Goal: Task Accomplishment & Management: Manage account settings

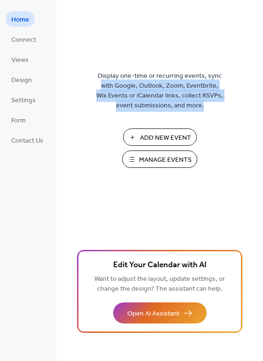
drag, startPoint x: 260, startPoint y: 67, endPoint x: 259, endPoint y: 130, distance: 63.4
click at [259, 130] on div "Display one-time or recurring events, sync with Google, Outlook, Zoom, Eventbri…" at bounding box center [159, 196] width 207 height 331
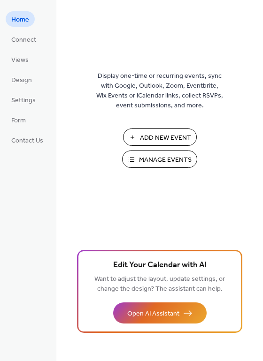
drag, startPoint x: 261, startPoint y: 189, endPoint x: 261, endPoint y: 212, distance: 23.0
click at [261, 212] on div "Display one-time or recurring events, sync with Google, Outlook, Zoom, Eventbri…" at bounding box center [159, 196] width 207 height 331
click at [249, 228] on div "Display one-time or recurring events, sync with Google, Outlook, Zoom, Eventbri…" at bounding box center [159, 196] width 207 height 331
click at [19, 98] on span "Settings" at bounding box center [23, 101] width 24 height 10
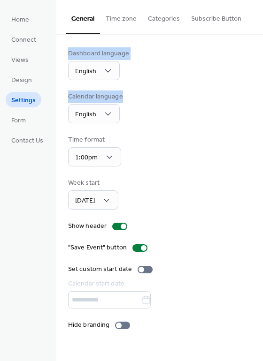
drag, startPoint x: 259, startPoint y: 33, endPoint x: 261, endPoint y: 92, distance: 59.6
click at [261, 92] on div "General Time zone Categories Subscribe Button Dashboard language English Calend…" at bounding box center [159, 172] width 207 height 345
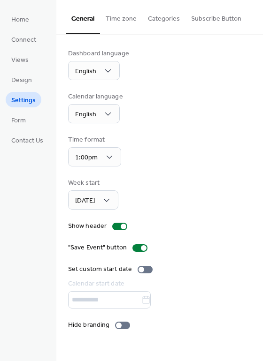
click at [10, 189] on div "Home Connect Views Design Settings Form Contact Us" at bounding box center [28, 180] width 56 height 361
click at [161, 17] on button "Categories" at bounding box center [163, 16] width 43 height 33
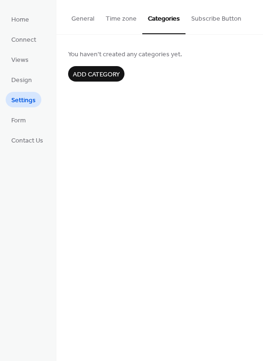
click at [124, 17] on button "Time zone" at bounding box center [121, 16] width 42 height 33
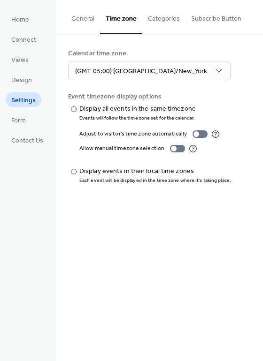
click at [81, 18] on button "General" at bounding box center [83, 16] width 34 height 33
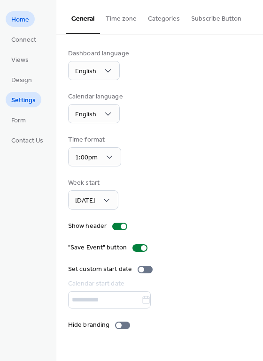
click at [23, 21] on span "Home" at bounding box center [20, 20] width 18 height 10
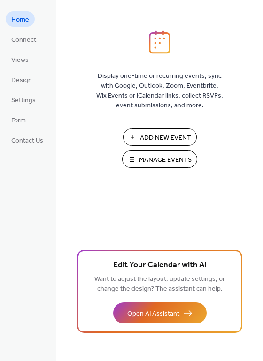
click at [144, 158] on span "Manage Events" at bounding box center [165, 160] width 53 height 10
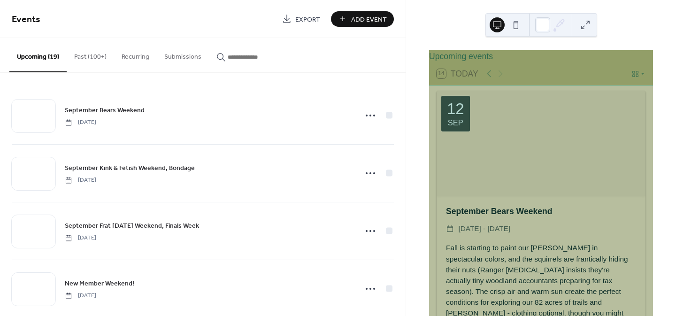
click at [86, 54] on button "Past (100+)" at bounding box center [90, 54] width 47 height 33
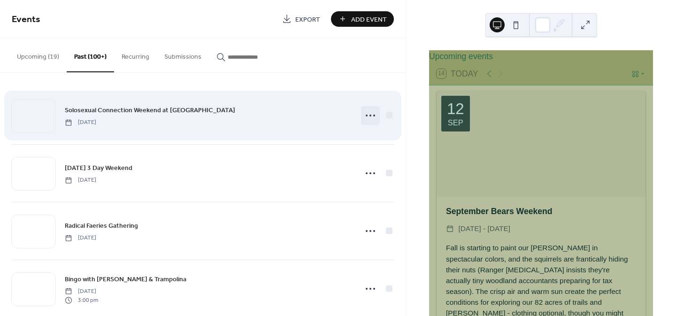
click at [368, 114] on icon at bounding box center [370, 115] width 15 height 15
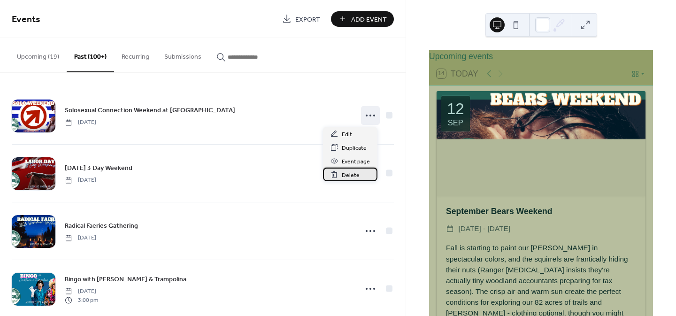
click at [343, 172] on span "Delete" at bounding box center [351, 175] width 18 height 10
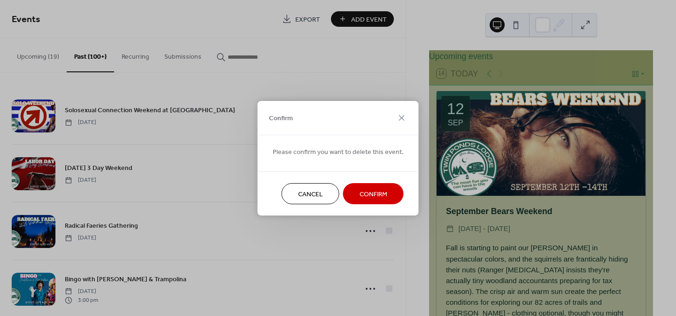
click at [372, 195] on span "Confirm" at bounding box center [374, 194] width 28 height 10
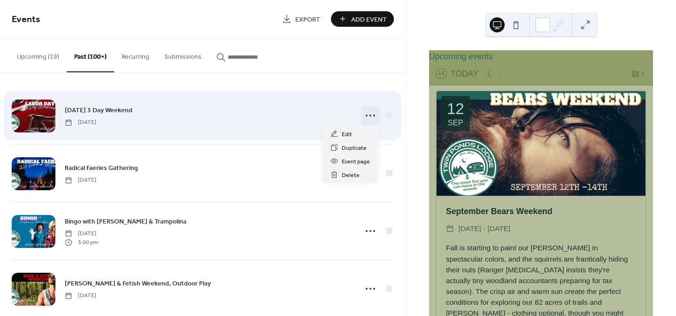
click at [366, 113] on icon at bounding box center [370, 115] width 15 height 15
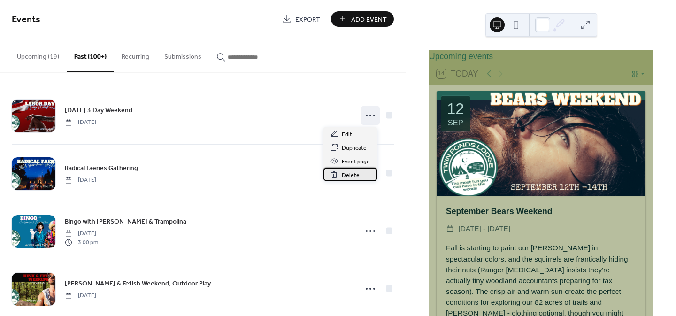
click at [347, 173] on span "Delete" at bounding box center [351, 175] width 18 height 10
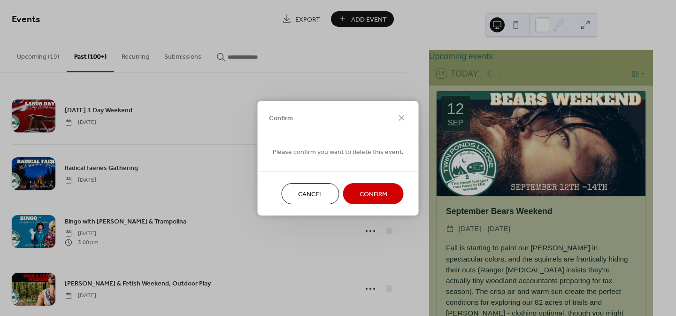
click at [369, 191] on span "Confirm" at bounding box center [374, 194] width 28 height 10
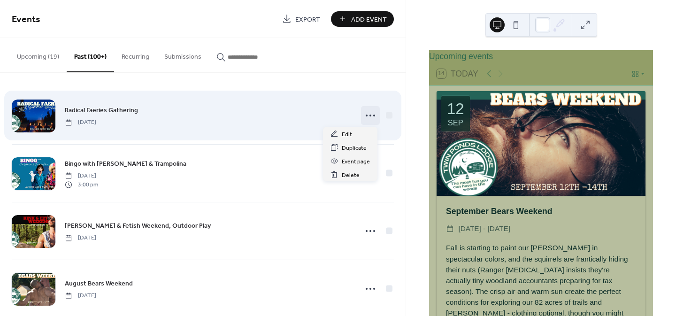
click at [368, 116] on icon at bounding box center [370, 115] width 15 height 15
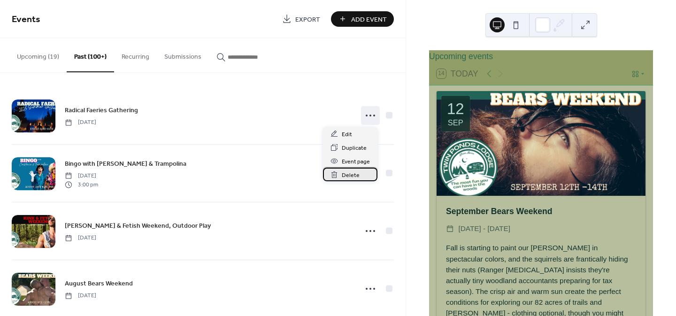
click at [348, 172] on span "Delete" at bounding box center [351, 175] width 18 height 10
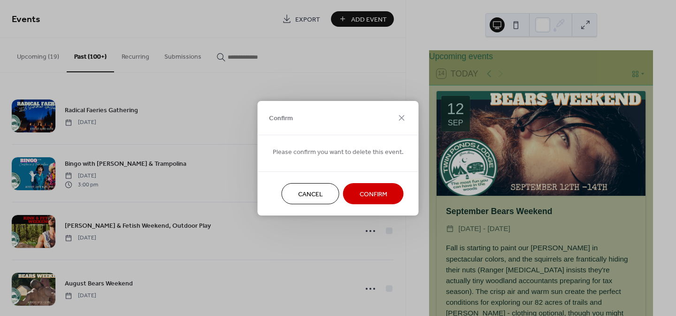
click at [368, 192] on span "Confirm" at bounding box center [374, 194] width 28 height 10
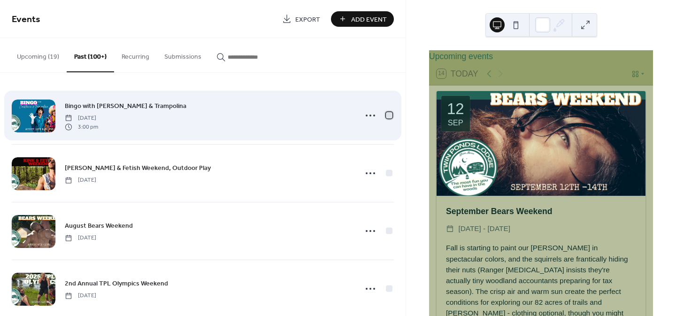
click at [387, 113] on div at bounding box center [389, 115] width 7 height 7
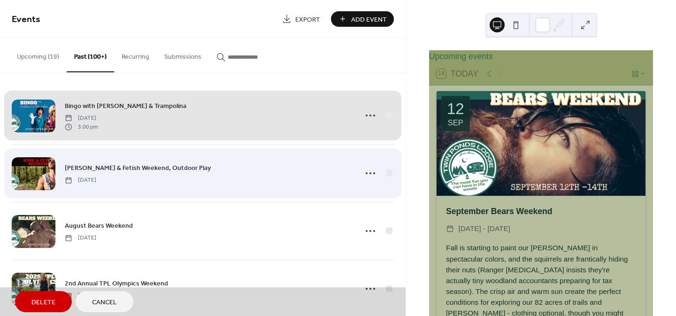
click at [386, 172] on div "[PERSON_NAME] & Fetish Weekend, Outdoor Play [DATE]" at bounding box center [203, 173] width 382 height 58
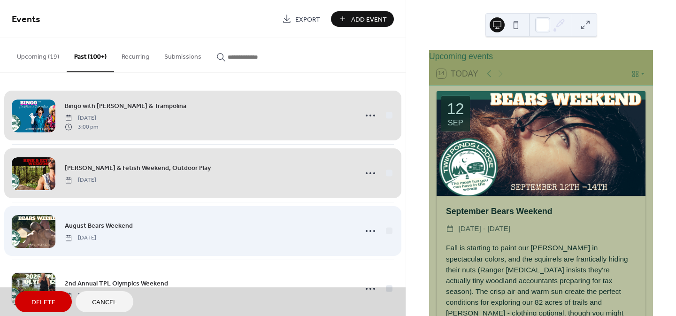
click at [387, 229] on div "August Bears Weekend [DATE]" at bounding box center [203, 231] width 382 height 58
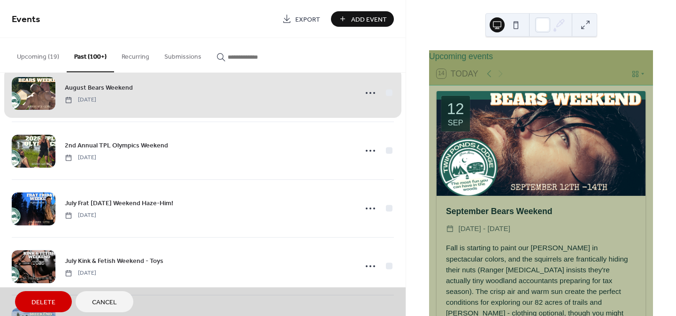
scroll to position [131, 0]
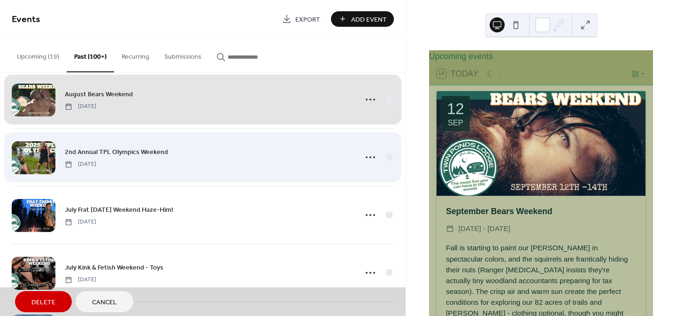
click at [387, 155] on div "2nd Annual TPL Olympics Weekend [DATE]" at bounding box center [203, 157] width 382 height 58
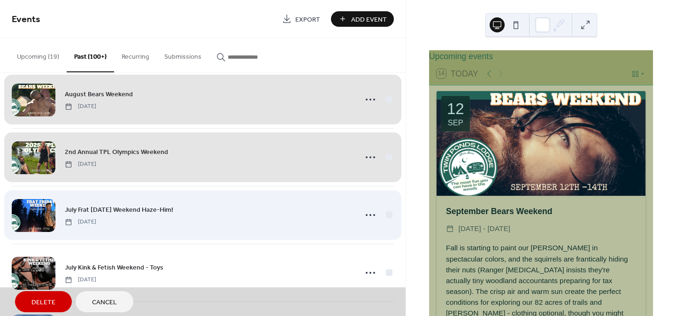
click at [385, 215] on div "July Frat [DATE] Weekend Haze-Him! [DATE]" at bounding box center [203, 215] width 382 height 58
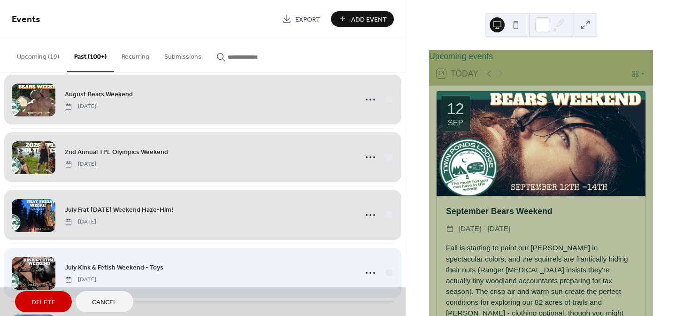
click at [386, 272] on div "July Kink & Fetish Weekend - Toys [DATE]" at bounding box center [203, 273] width 382 height 58
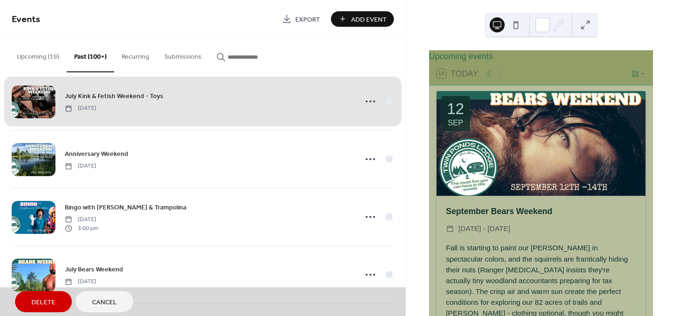
scroll to position [297, 0]
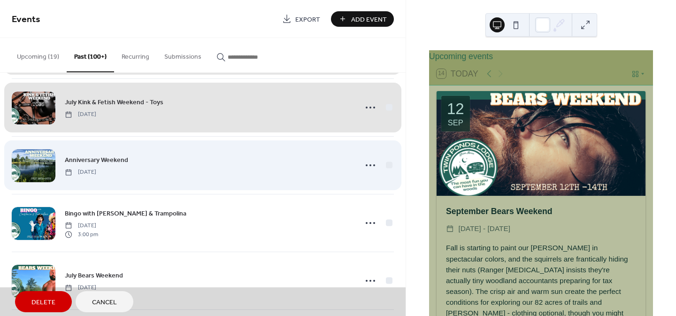
click at [386, 163] on div "Anniversary Weekend [DATE]" at bounding box center [203, 165] width 382 height 58
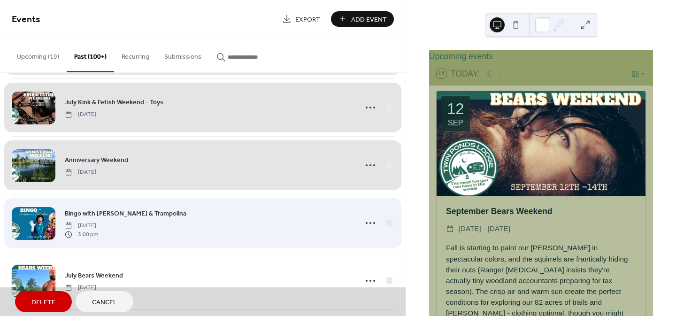
click at [384, 221] on div "Bingo with [PERSON_NAME] & Trampolina [DATE] 3:00 pm" at bounding box center [203, 223] width 382 height 58
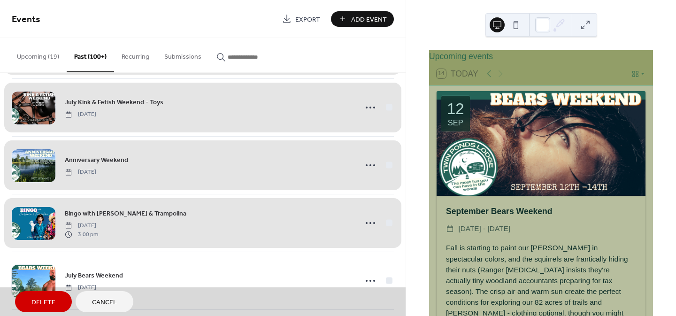
click at [384, 221] on div "Bingo with [PERSON_NAME] & Trampolina [DATE] 3:00 pm" at bounding box center [203, 223] width 382 height 58
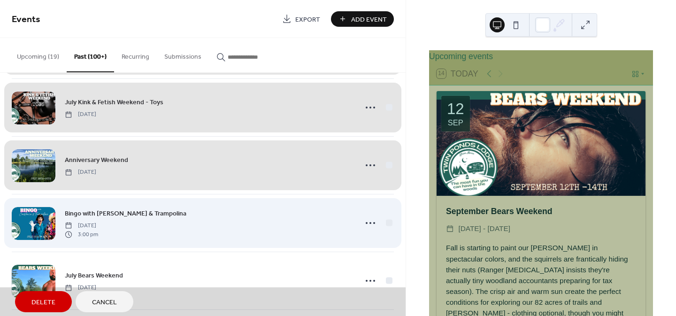
click at [387, 223] on div "Bingo with [PERSON_NAME] & Trampolina [DATE] 3:00 pm" at bounding box center [203, 223] width 382 height 58
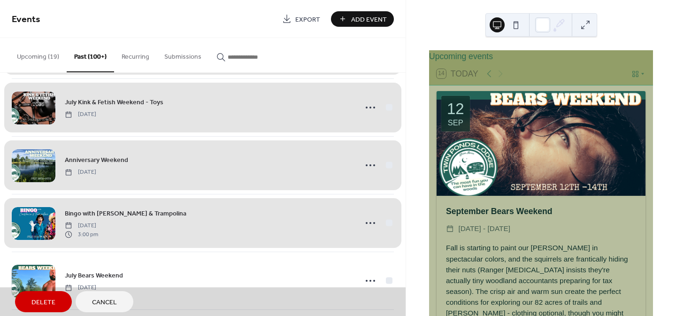
click at [49, 303] on span "Delete" at bounding box center [43, 303] width 24 height 10
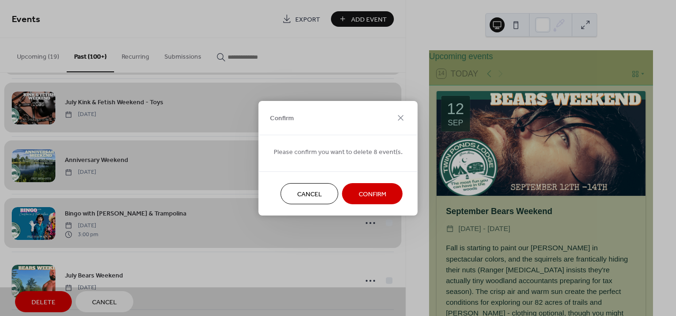
click at [369, 194] on span "Confirm" at bounding box center [373, 194] width 28 height 10
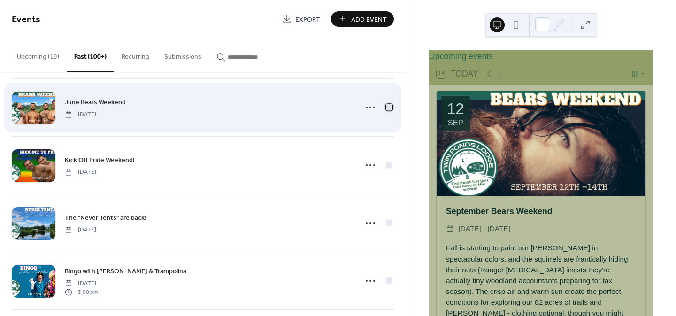
click at [388, 107] on div at bounding box center [389, 107] width 7 height 7
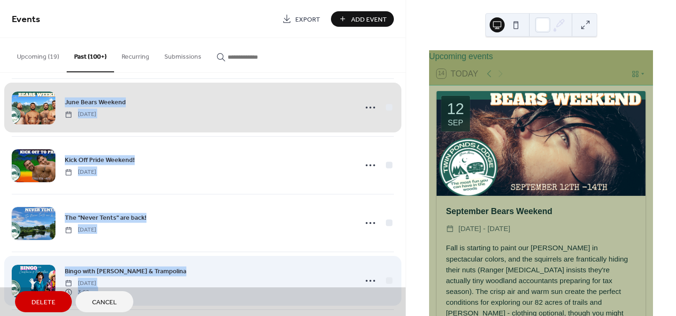
click at [385, 279] on div "Bingo with [PERSON_NAME] & Trampolina [DATE] 3:00 pm" at bounding box center [203, 281] width 382 height 58
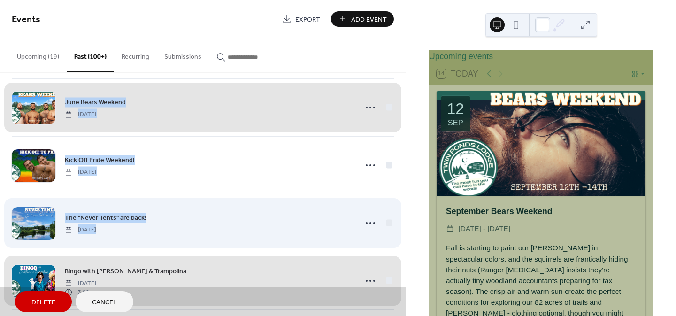
click at [386, 222] on div "The "Never Tents" are back! [DATE]" at bounding box center [203, 223] width 382 height 58
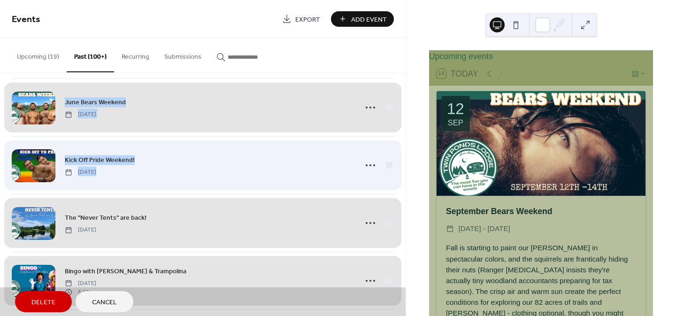
click at [388, 161] on div "Kick Off Pride Weekend! [DATE]" at bounding box center [203, 165] width 382 height 58
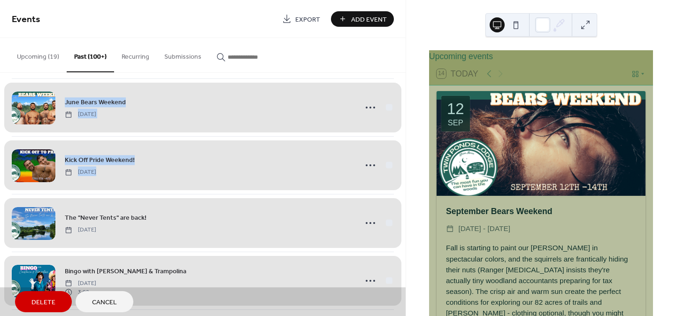
click at [45, 299] on span "Delete" at bounding box center [43, 303] width 24 height 10
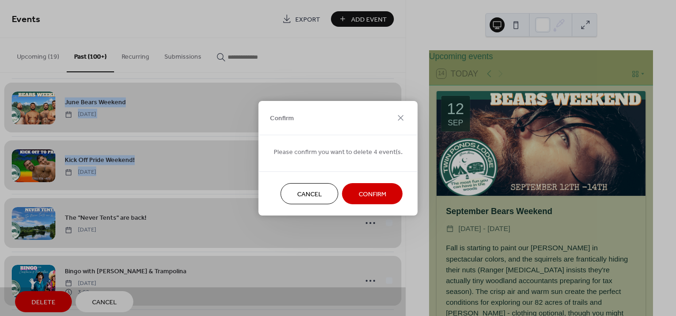
click at [368, 194] on span "Confirm" at bounding box center [373, 194] width 28 height 10
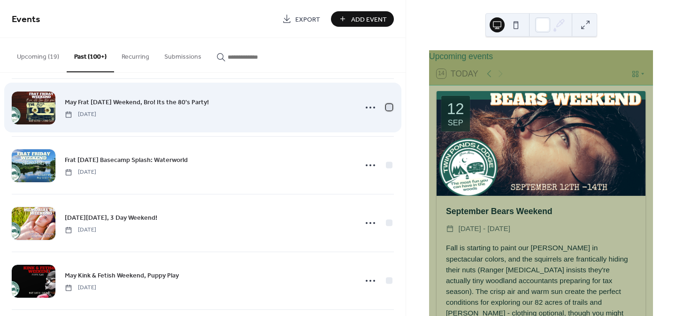
click at [386, 106] on div at bounding box center [389, 107] width 7 height 7
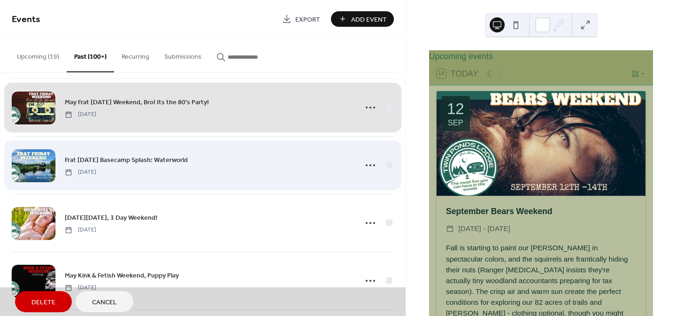
click at [386, 161] on div "Frat [DATE] Basecamp Splash: Waterworld [DATE]" at bounding box center [203, 165] width 382 height 58
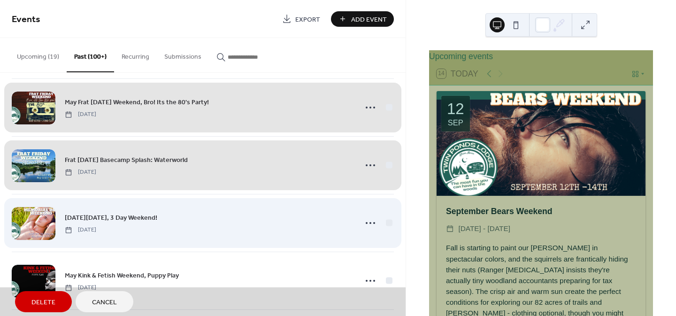
click at [386, 220] on div "[DATE][DATE], 3 Day Weekend! [DATE]" at bounding box center [203, 223] width 382 height 58
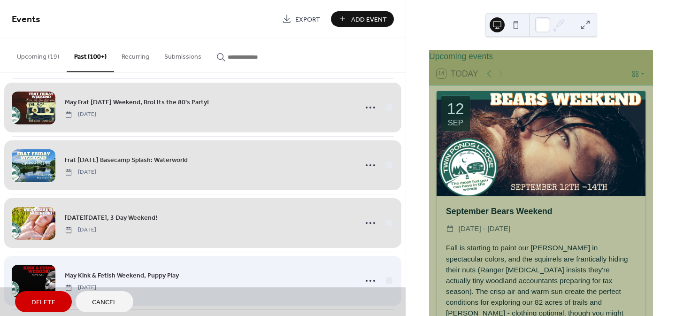
click at [385, 279] on div "May Kink & Fetish Weekend, Puppy Play [DATE]" at bounding box center [203, 281] width 382 height 58
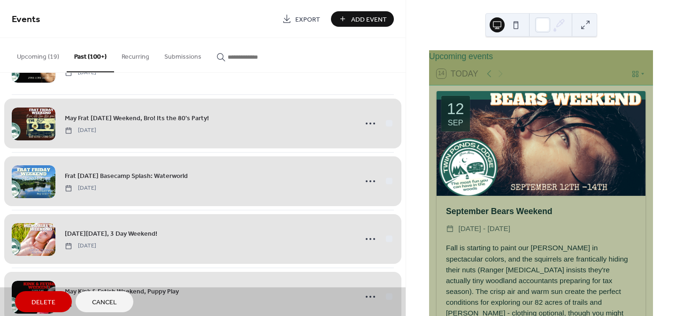
scroll to position [222, 0]
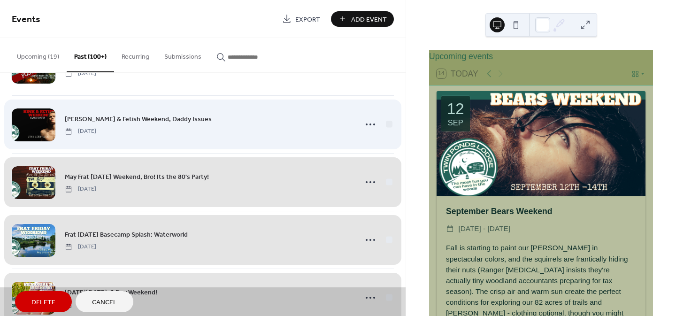
click at [386, 122] on div "June Kink & Fetish Weekend, Daddy Issues [DATE]" at bounding box center [203, 124] width 382 height 58
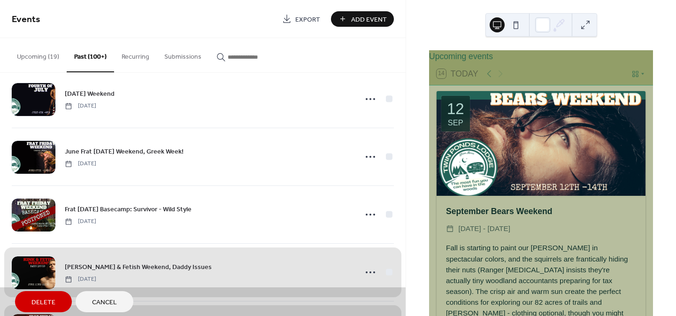
scroll to position [26, 0]
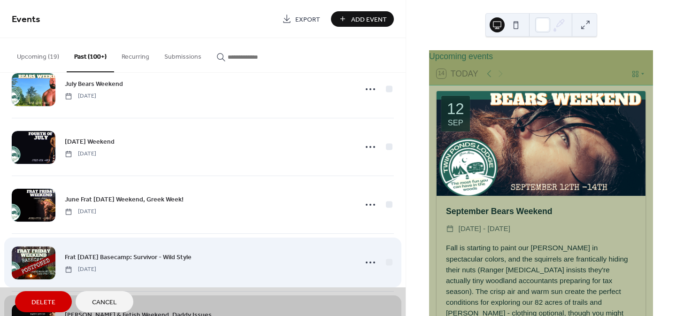
click at [385, 260] on div "Frat [DATE] Basecamp: Survivor - Wild Style [DATE]" at bounding box center [203, 262] width 382 height 58
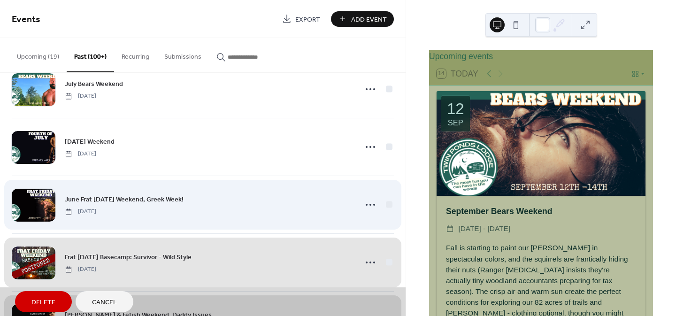
click at [386, 201] on div "June Frat [DATE] Weekend, Greek Week! [DATE]" at bounding box center [203, 205] width 382 height 58
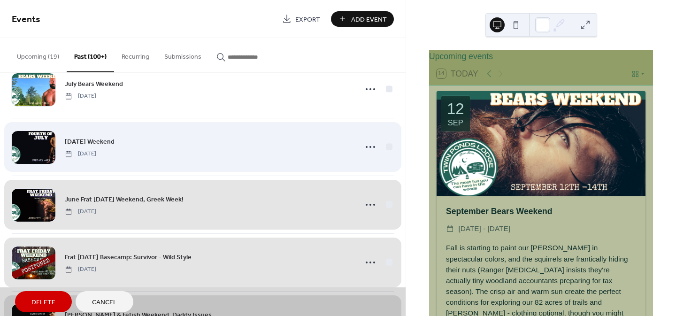
click at [386, 147] on div "[DATE] Weekend [DATE]" at bounding box center [203, 147] width 382 height 58
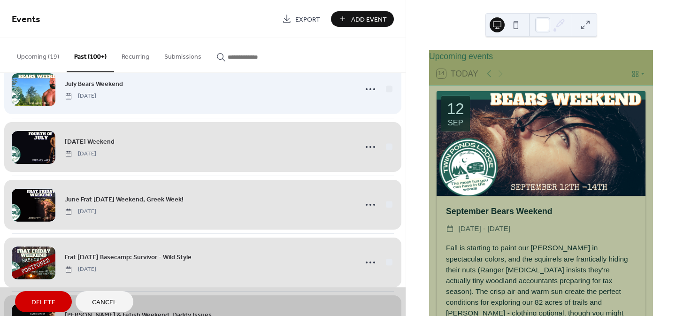
click at [386, 88] on div "July Bears Weekend [DATE]" at bounding box center [203, 89] width 382 height 57
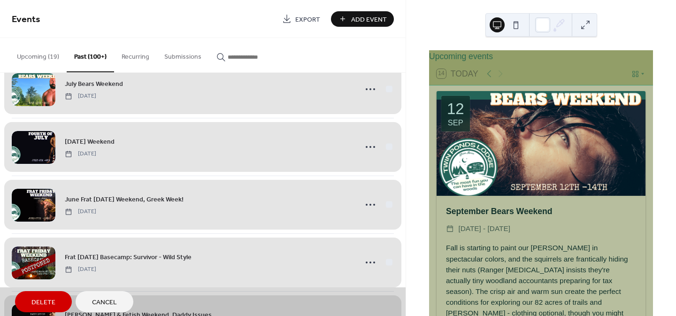
click at [46, 298] on span "Delete" at bounding box center [43, 303] width 24 height 10
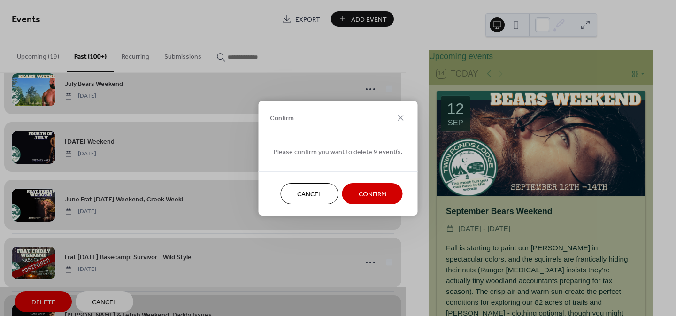
click at [359, 193] on span "Confirm" at bounding box center [373, 194] width 28 height 10
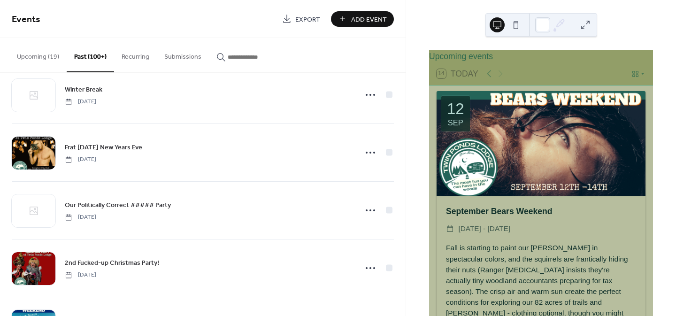
scroll to position [1851, 0]
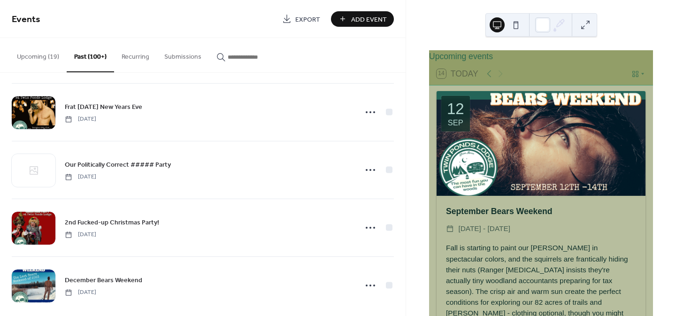
click at [41, 55] on button "Upcoming (19)" at bounding box center [37, 54] width 57 height 33
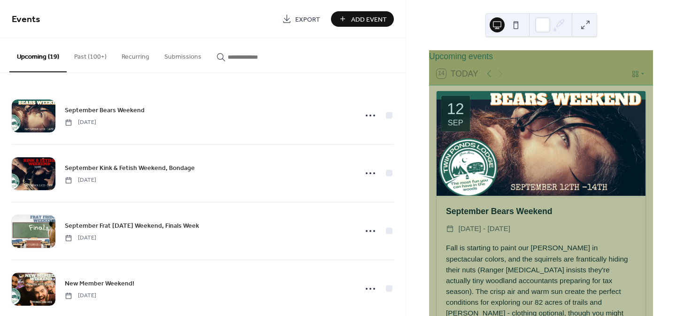
click at [84, 57] on button "Past (100+)" at bounding box center [90, 54] width 47 height 33
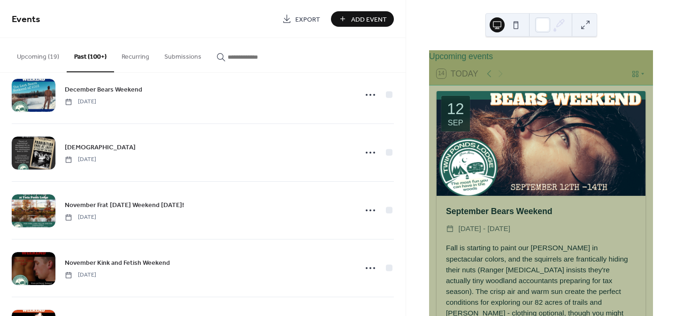
scroll to position [2047, 0]
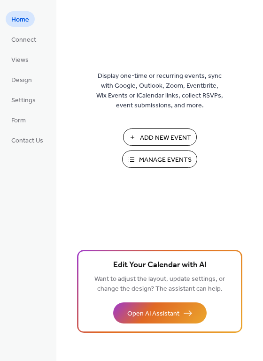
click at [153, 161] on span "Manage Events" at bounding box center [165, 160] width 53 height 10
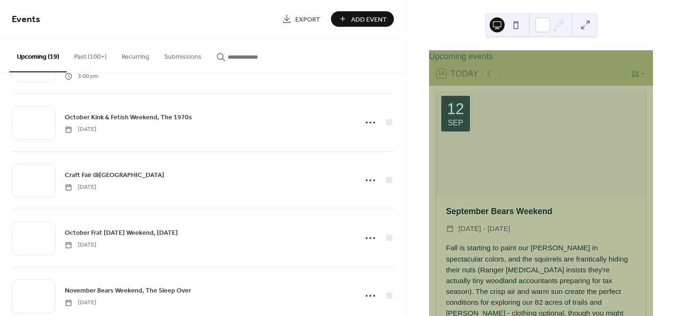
scroll to position [882, 0]
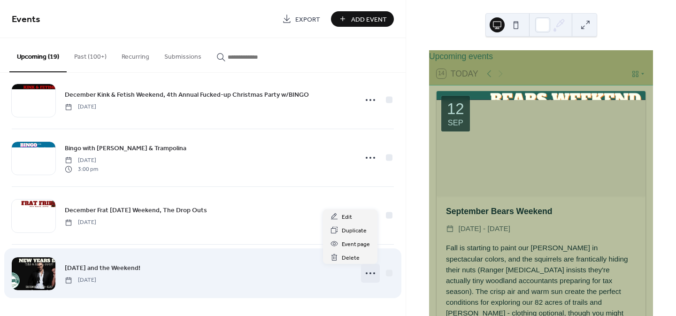
click at [367, 269] on icon at bounding box center [370, 273] width 15 height 15
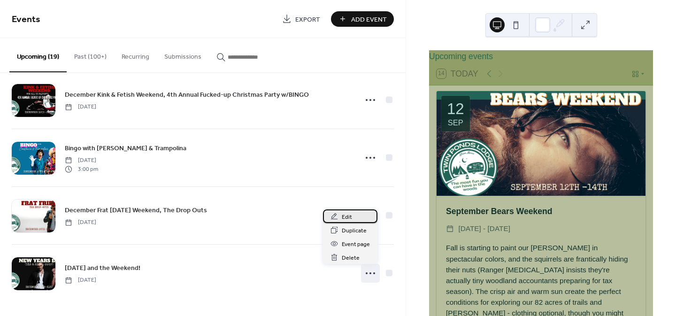
click at [342, 213] on span "Edit" at bounding box center [347, 217] width 10 height 10
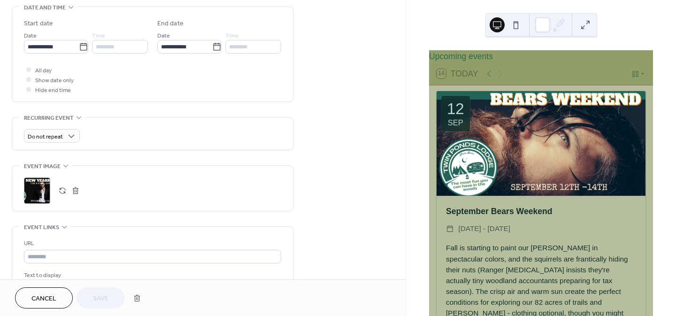
scroll to position [323, 0]
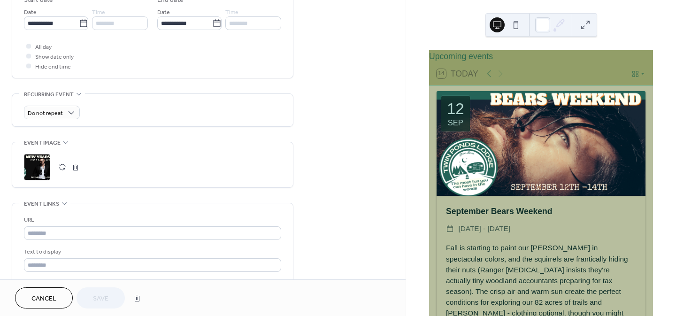
click at [75, 164] on button "button" at bounding box center [75, 167] width 13 height 13
click at [62, 164] on button "button" at bounding box center [62, 167] width 13 height 13
click at [103, 296] on span "Save" at bounding box center [100, 299] width 15 height 10
